Goal: Obtain resource: Obtain resource

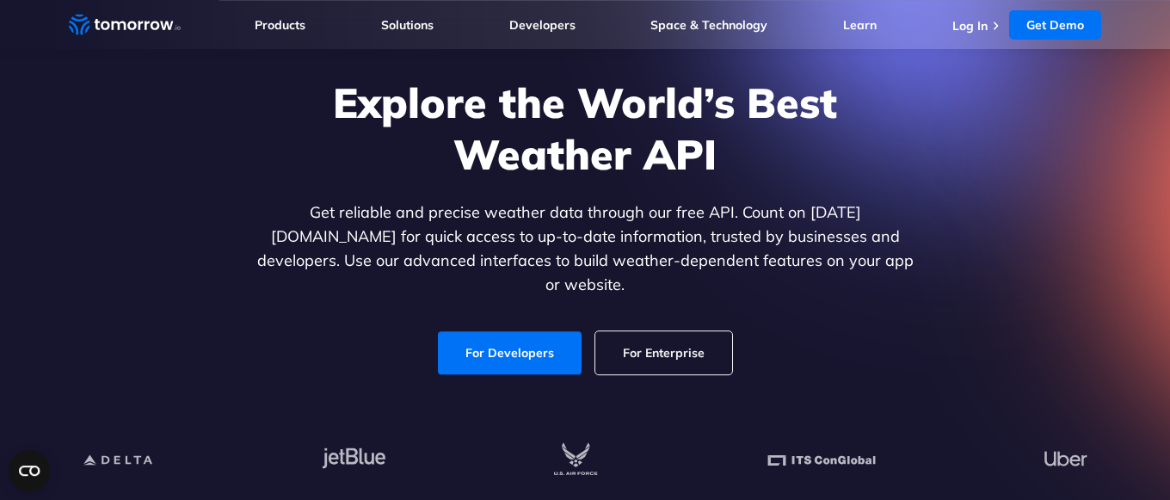
scroll to position [176, 0]
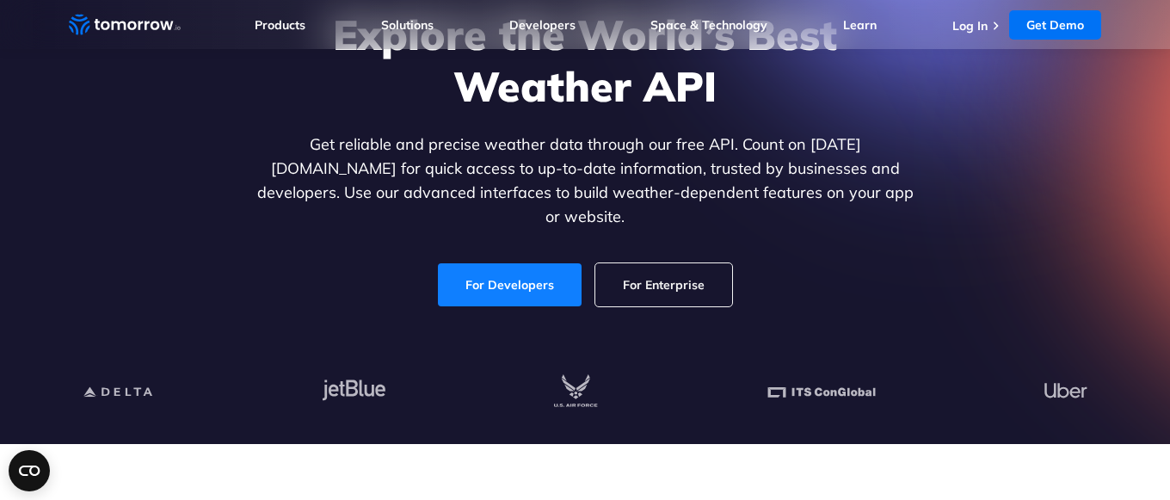
click at [497, 263] on link "For Developers" at bounding box center [510, 284] width 144 height 43
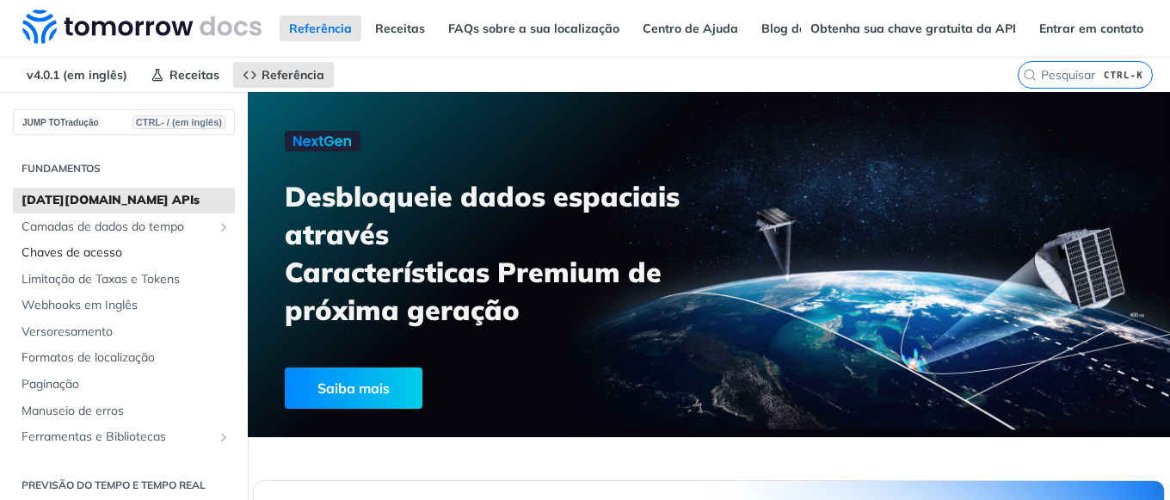
click at [102, 250] on span "Chaves de acesso" at bounding box center [126, 252] width 209 height 17
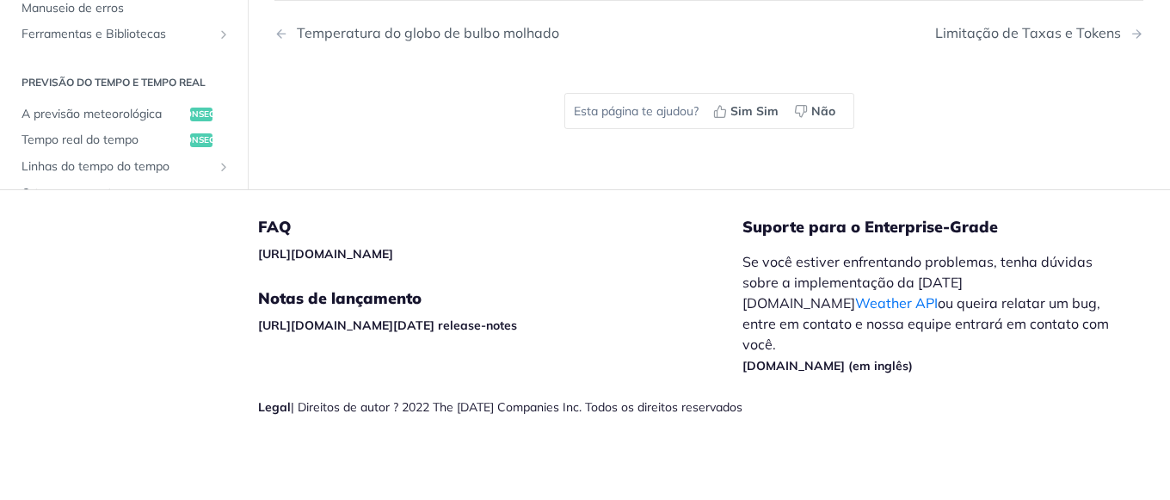
scroll to position [817, 0]
click at [855, 311] on link "Weather API" at bounding box center [896, 302] width 83 height 17
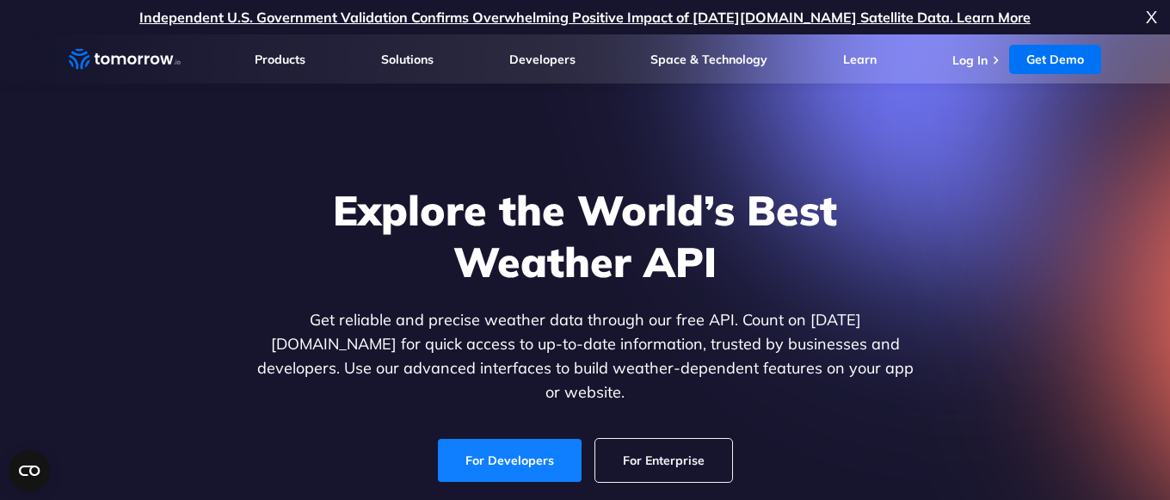
click at [497, 441] on link "For Developers" at bounding box center [510, 460] width 144 height 43
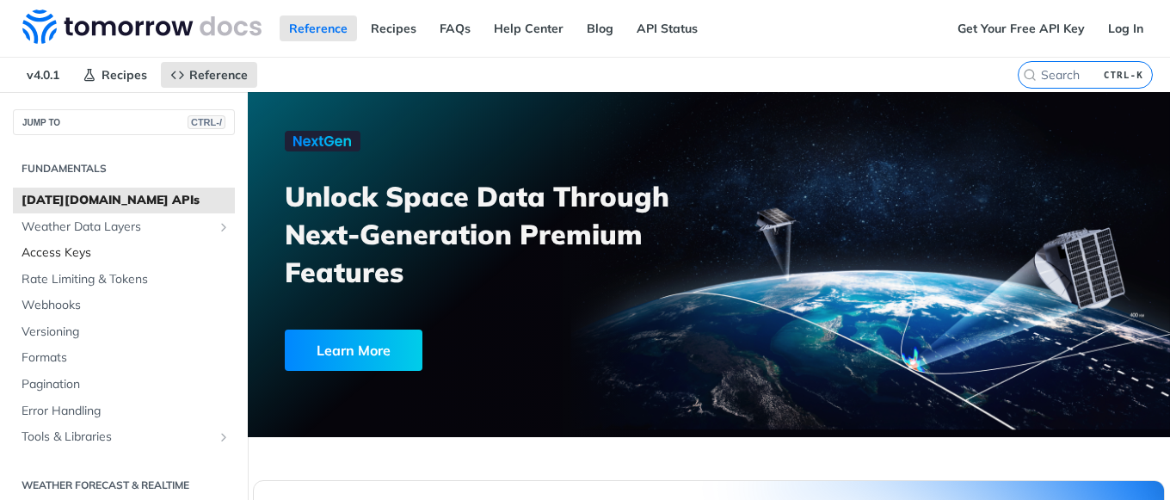
click at [66, 250] on span "Access Keys" at bounding box center [126, 252] width 209 height 17
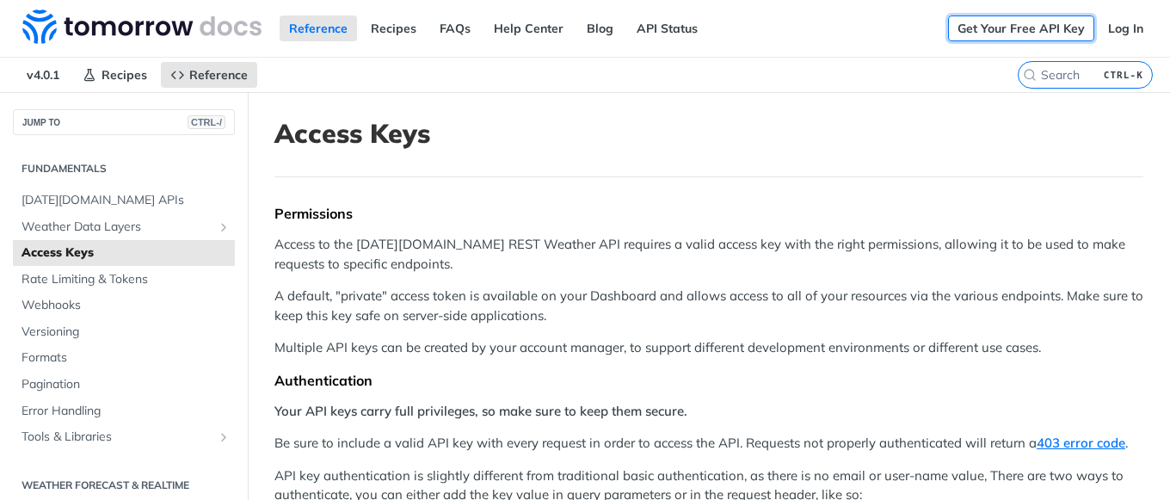
click at [1018, 30] on link "Get Your Free API Key" at bounding box center [1021, 28] width 146 height 26
click at [1010, 33] on link "Get Your Free API Key" at bounding box center [1021, 28] width 146 height 26
